Goal: Task Accomplishment & Management: Manage account settings

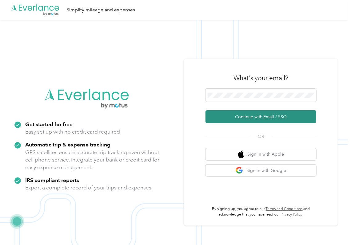
click at [221, 116] on button "Continue with Email / SSO" at bounding box center [260, 116] width 111 height 13
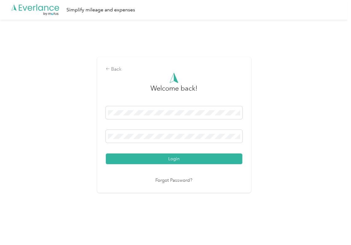
drag, startPoint x: 146, startPoint y: 159, endPoint x: 97, endPoint y: 159, distance: 48.9
click at [146, 159] on button "Login" at bounding box center [174, 159] width 136 height 11
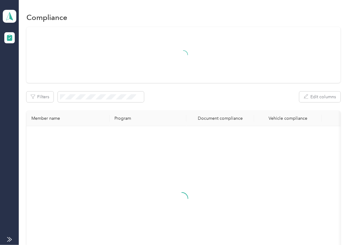
click at [212, 81] on div at bounding box center [183, 55] width 314 height 56
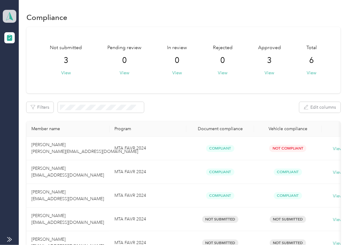
click at [14, 14] on icon at bounding box center [9, 16] width 9 height 9
click at [45, 64] on div "Log out" at bounding box center [67, 64] width 121 height 11
